Goal: Task Accomplishment & Management: Use online tool/utility

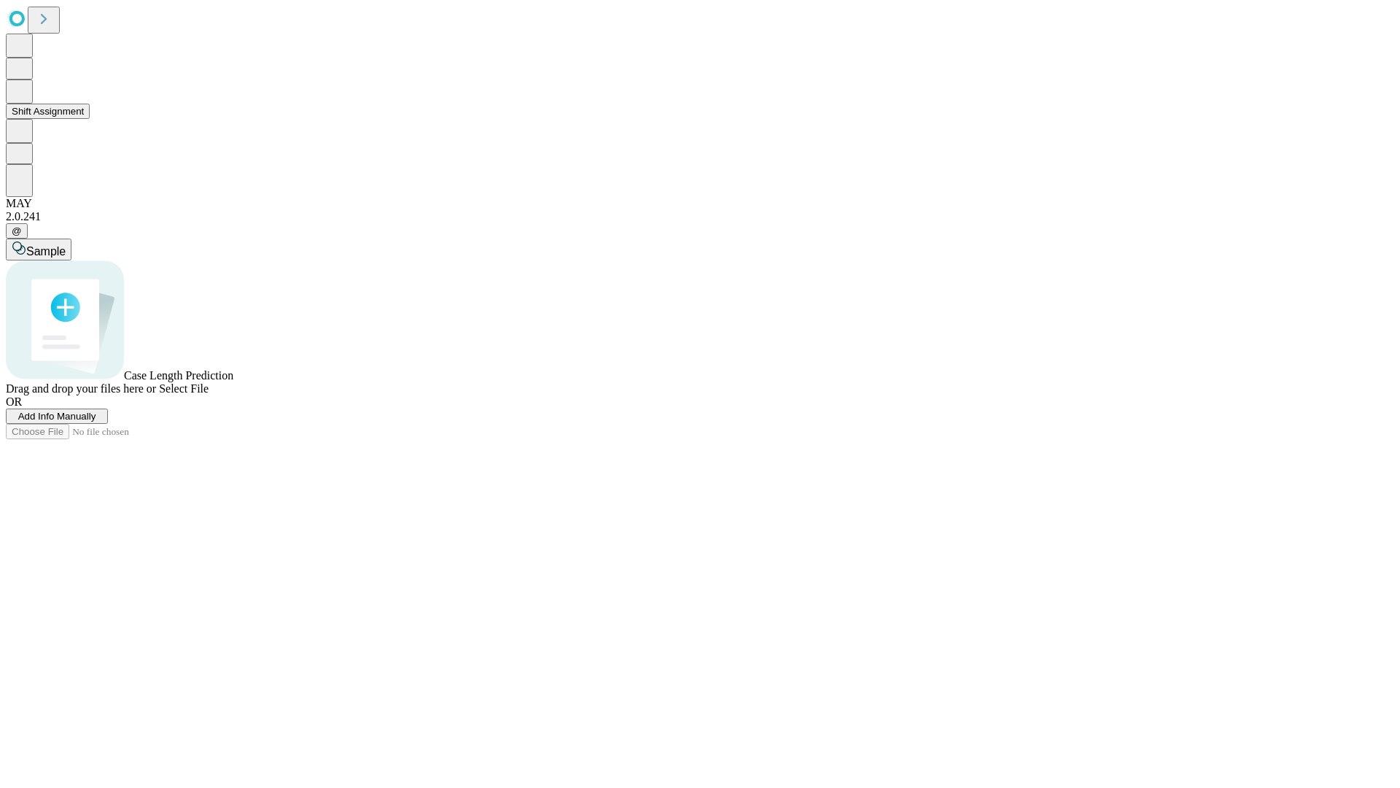
click at [90, 119] on button "Shift Assignment" at bounding box center [48, 111] width 84 height 15
